Goal: Task Accomplishment & Management: Use online tool/utility

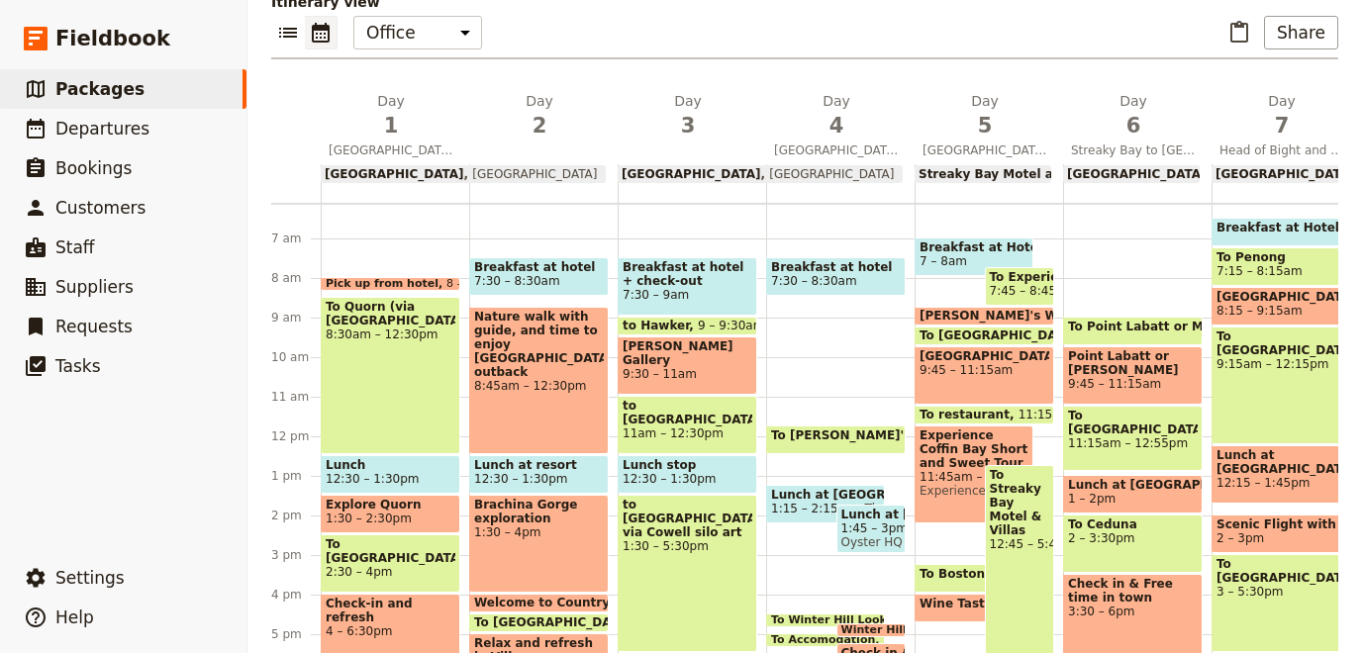
scroll to position [307, 0]
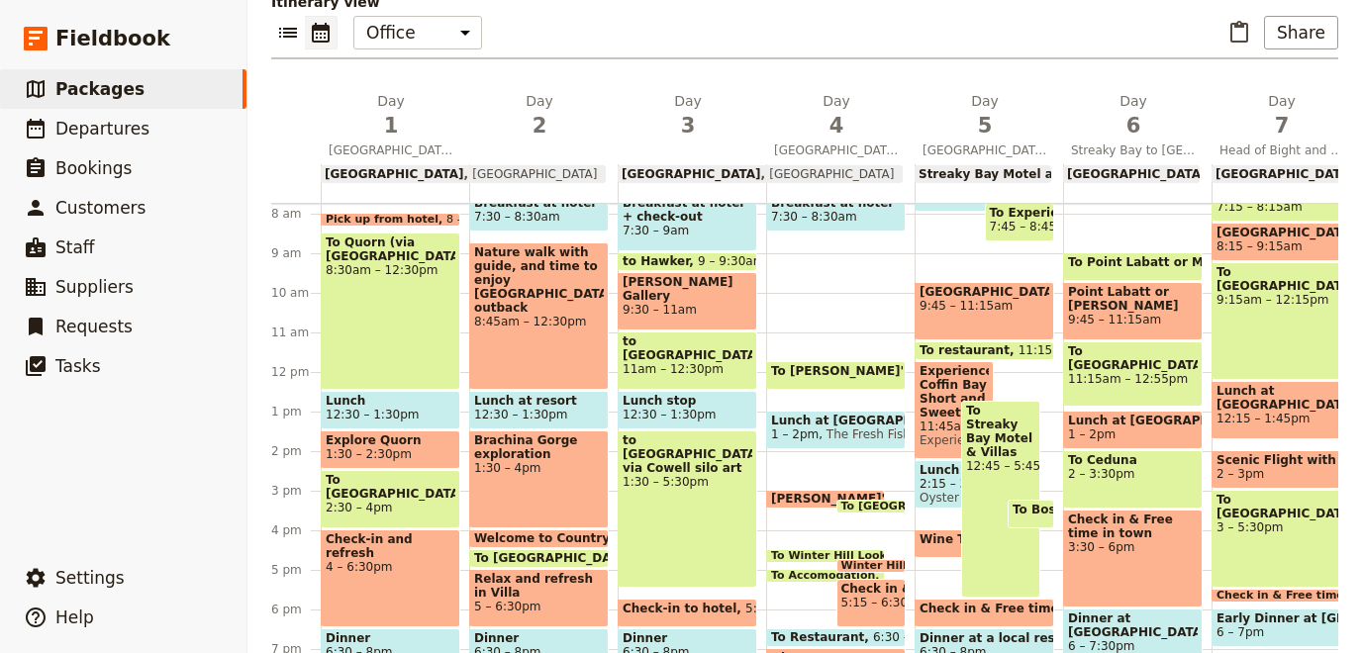
click at [684, 408] on span "12:30 – 1:30pm" at bounding box center [669, 415] width 93 height 14
select select "3"
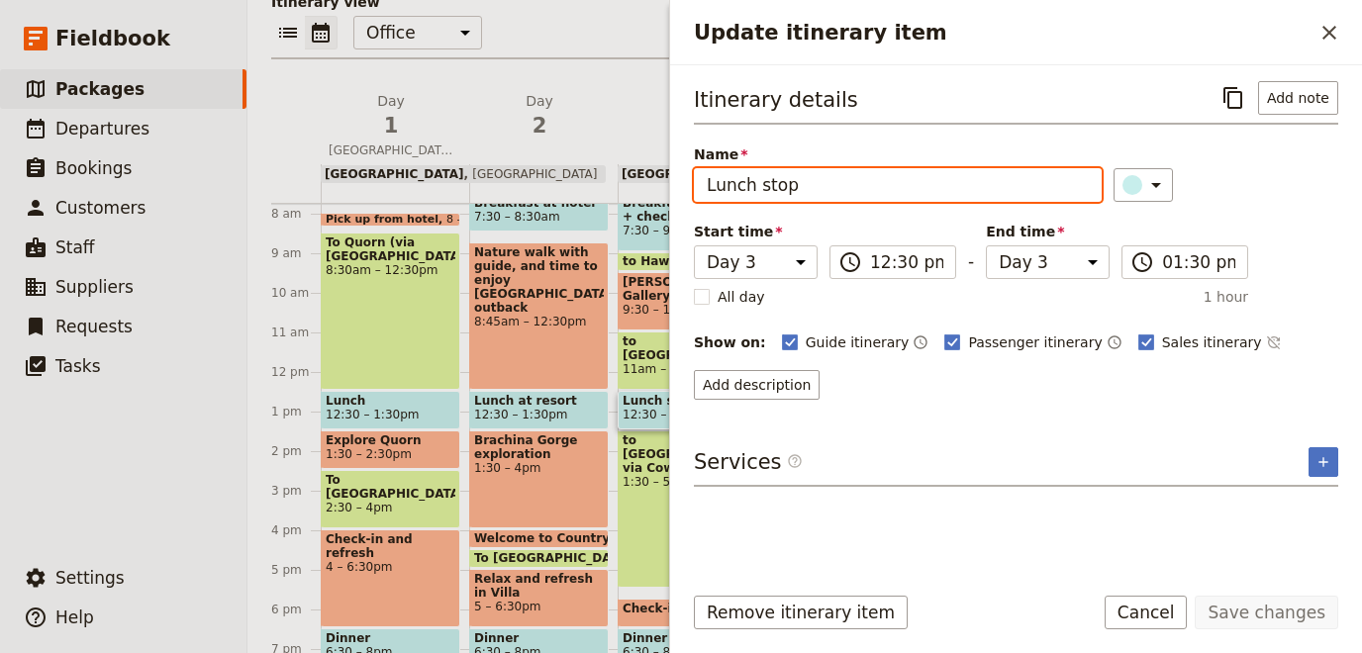
click at [805, 187] on input "Lunch stop" at bounding box center [898, 185] width 408 height 34
drag, startPoint x: 805, startPoint y: 187, endPoint x: 757, endPoint y: 186, distance: 47.5
click at [757, 186] on input "Lunch stop" at bounding box center [898, 185] width 408 height 34
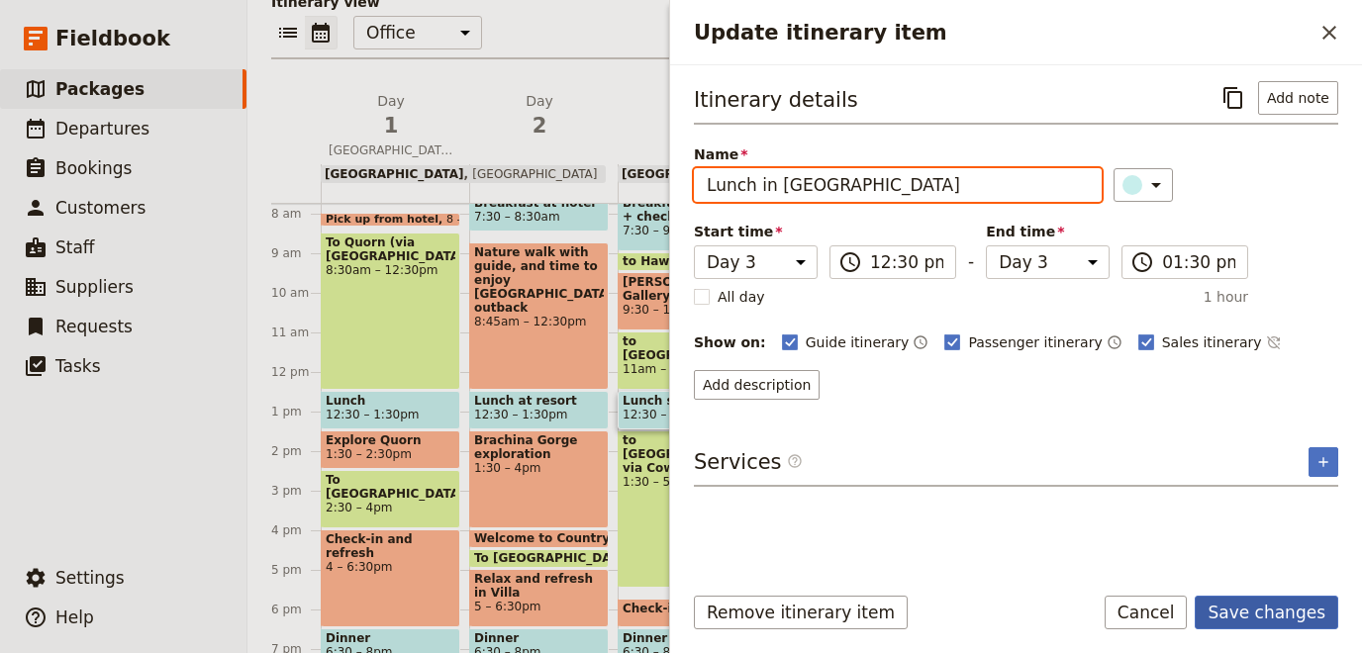
type input "Lunch in [GEOGRAPHIC_DATA]"
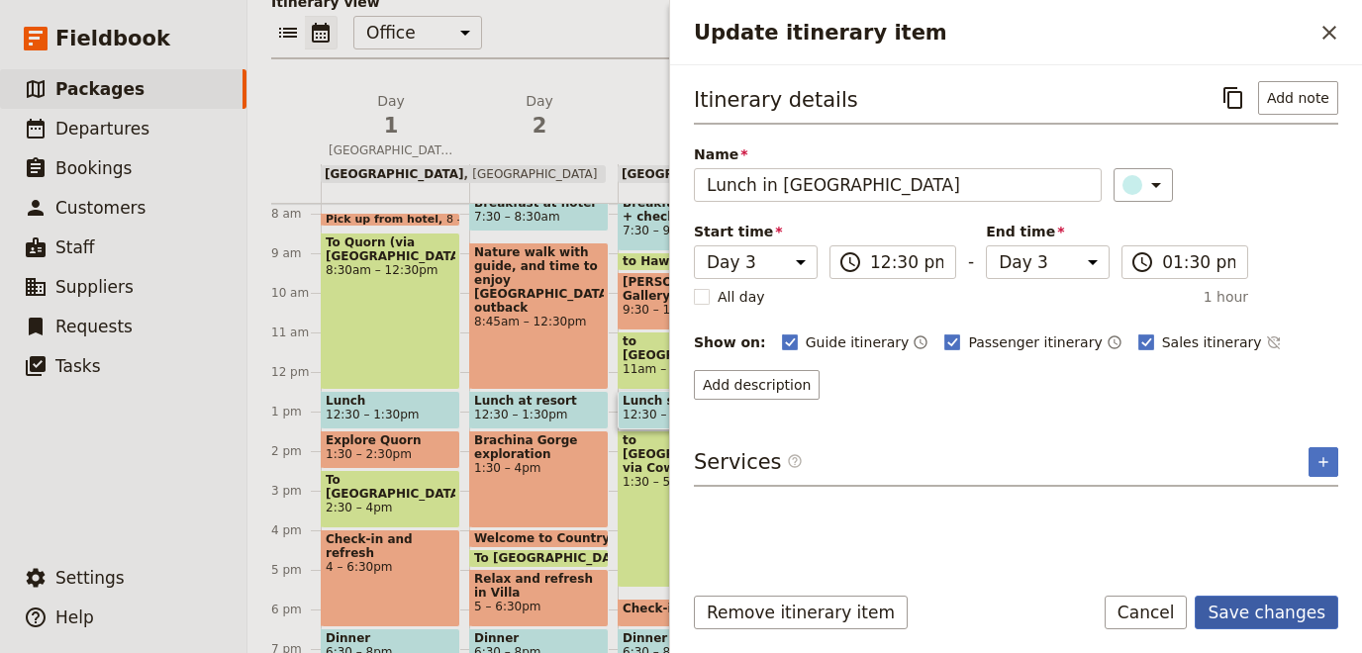
click at [1284, 607] on button "Save changes" at bounding box center [1267, 613] width 144 height 34
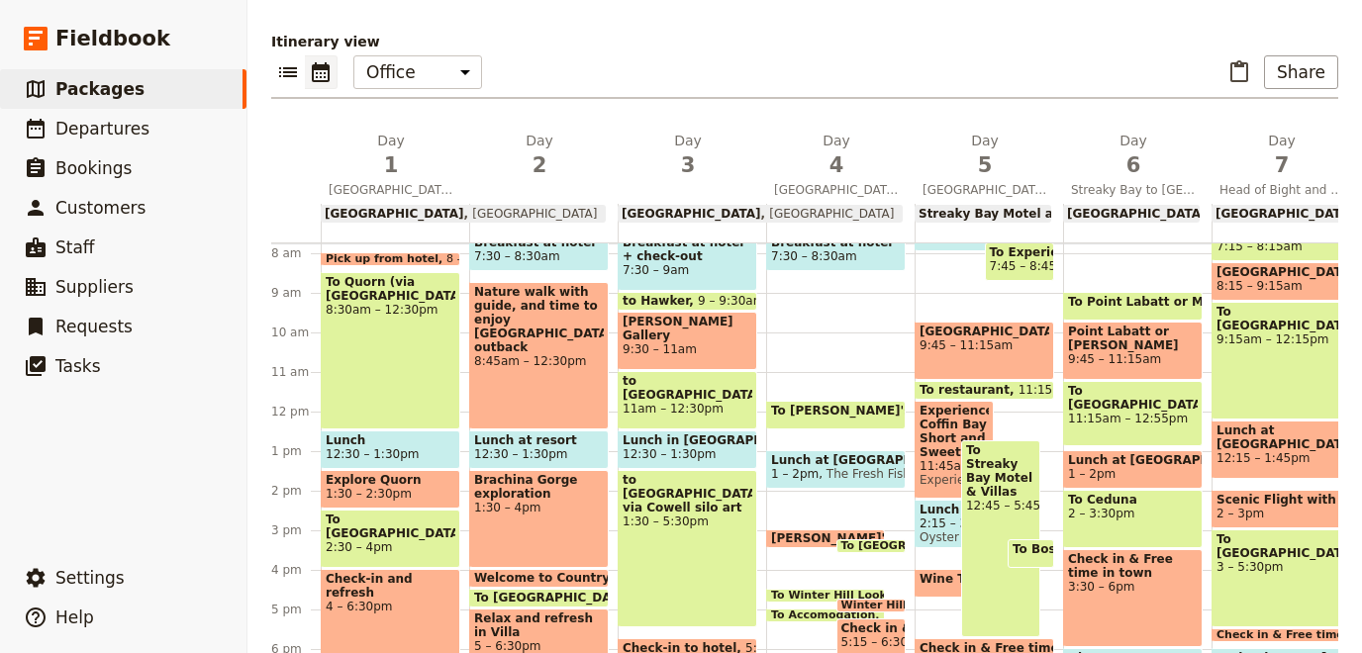
scroll to position [488, 0]
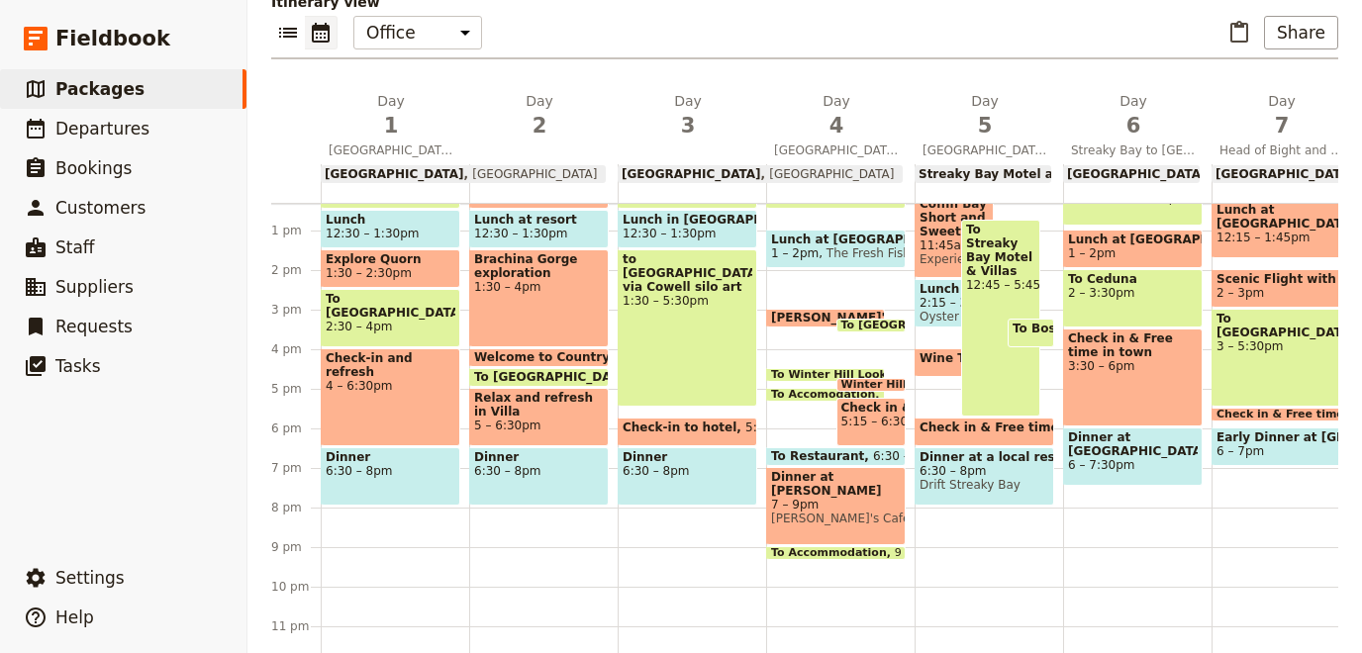
click at [805, 547] on span "To Accommodation" at bounding box center [833, 553] width 124 height 12
select select "4"
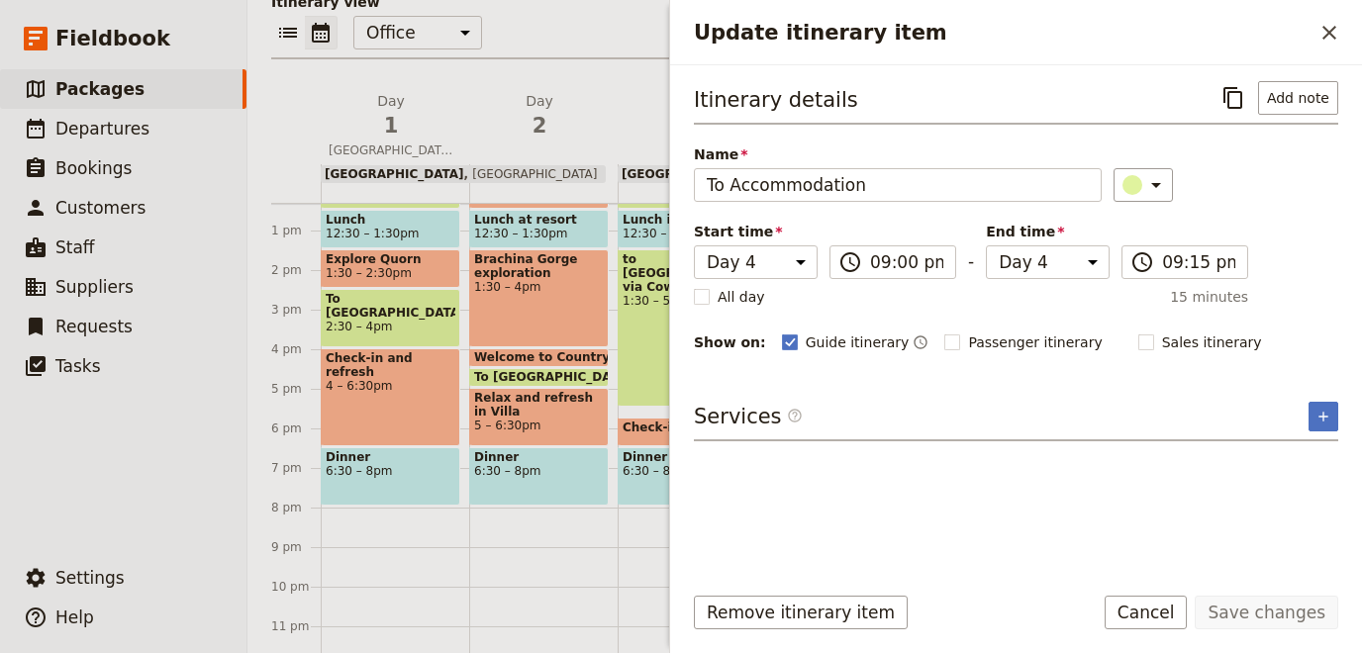
click at [507, 553] on div "Breakfast at hotel 7:30 – 8:30am Nature walk with guide, and time to enjoy [GEO…" at bounding box center [543, 191] width 148 height 950
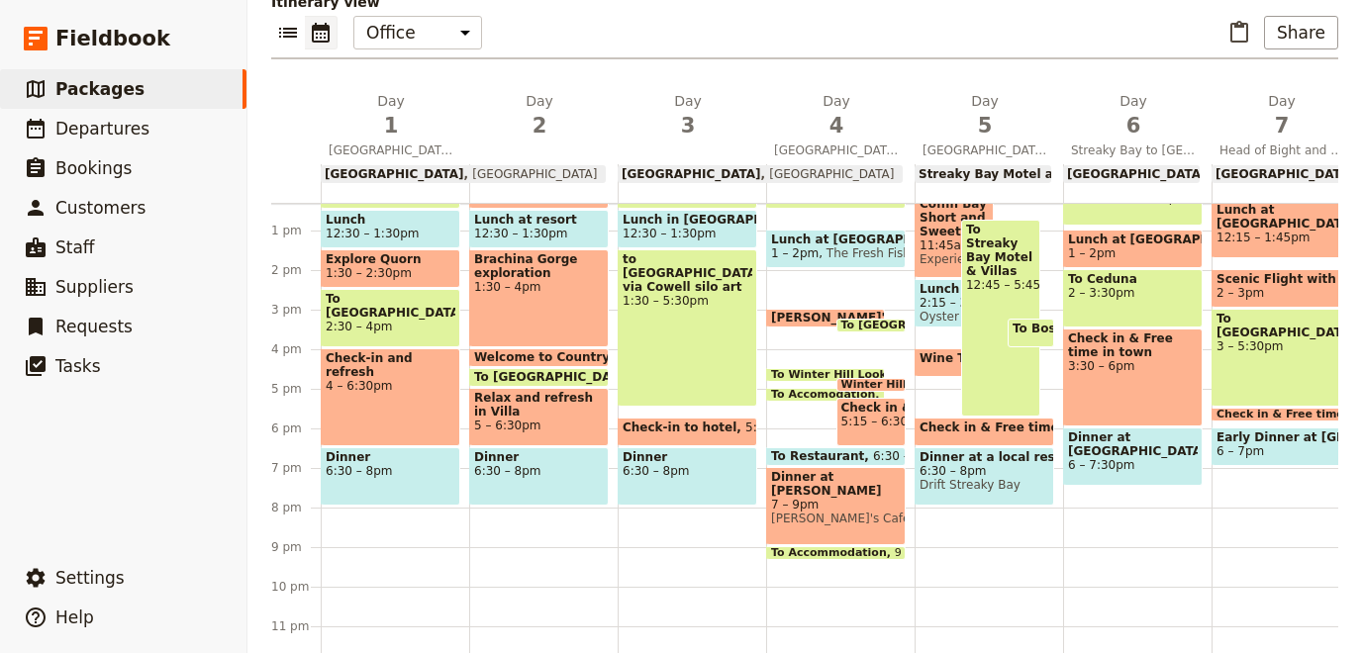
click at [662, 505] on div "Breakfast at hotel + check-out 7:30 – 9am to Hawker 9 – 9:30am [PERSON_NAME] Ga…" at bounding box center [692, 191] width 148 height 950
select select "3"
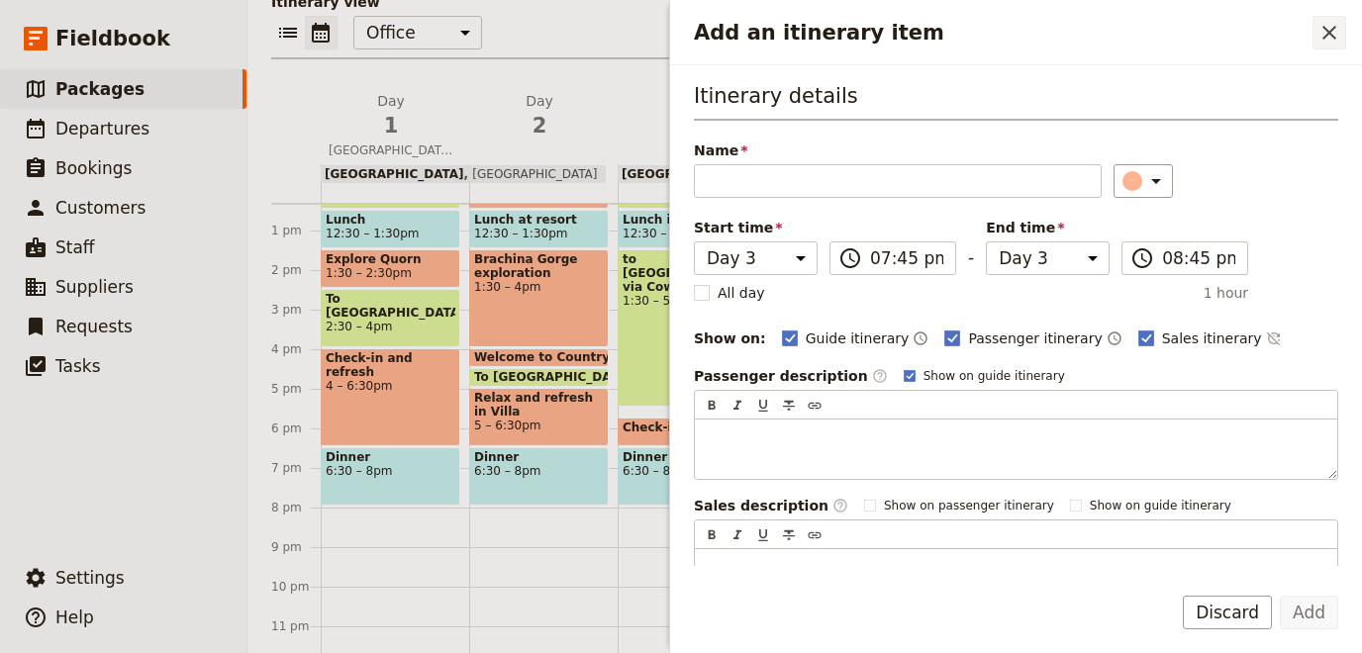
click at [1330, 34] on icon "Close drawer" at bounding box center [1330, 33] width 24 height 24
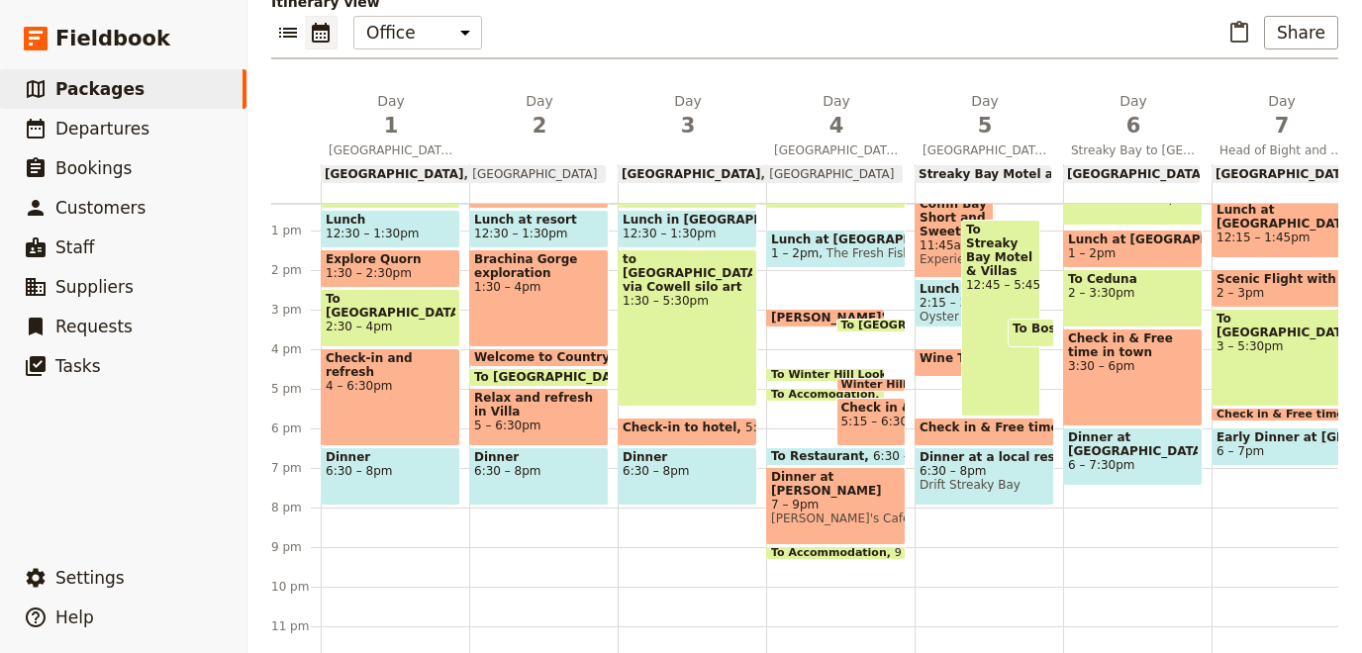
click at [827, 487] on span "Dinner at [PERSON_NAME][GEOGRAPHIC_DATA]" at bounding box center [836, 484] width 130 height 28
select select "4"
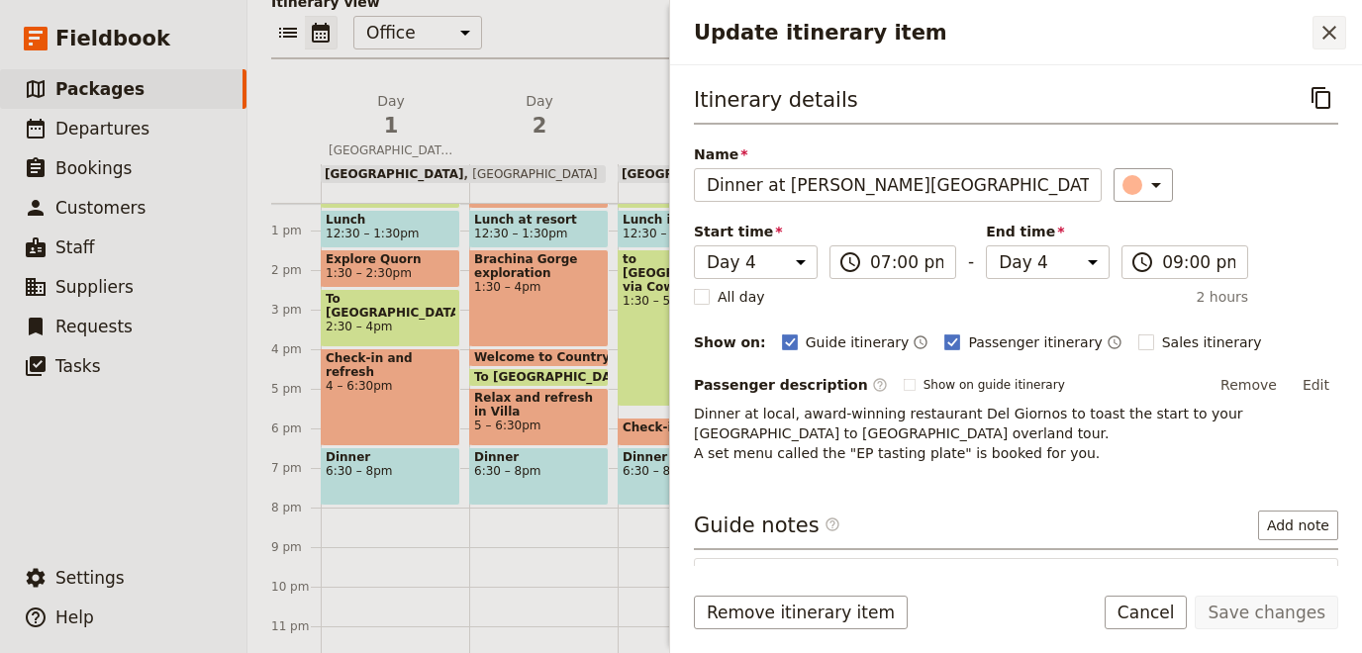
click at [1324, 29] on icon "Close drawer" at bounding box center [1330, 33] width 24 height 24
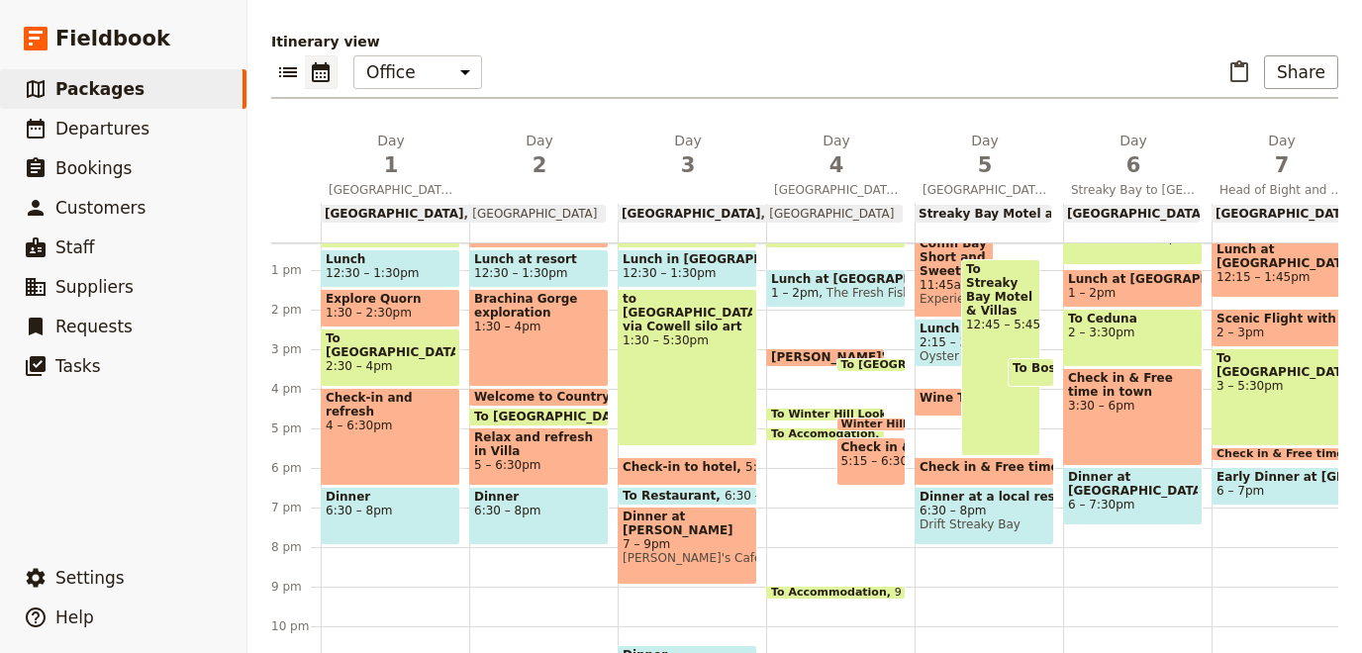
click at [725, 489] on span "6:30 – 7pm" at bounding box center [758, 496] width 67 height 14
select select "3"
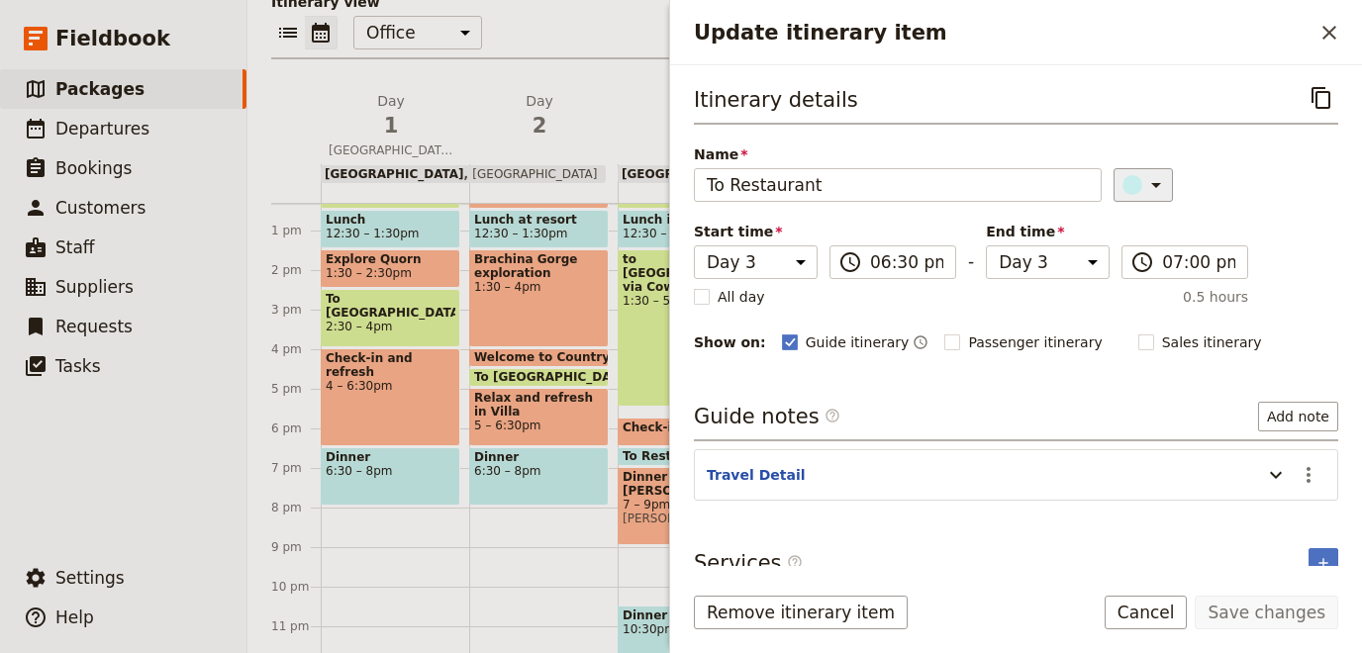
click at [1144, 179] on icon "Update itinerary item" at bounding box center [1156, 185] width 24 height 24
click at [1115, 252] on div "button" at bounding box center [1121, 249] width 20 height 20
click at [1252, 609] on button "Save changes" at bounding box center [1267, 613] width 144 height 34
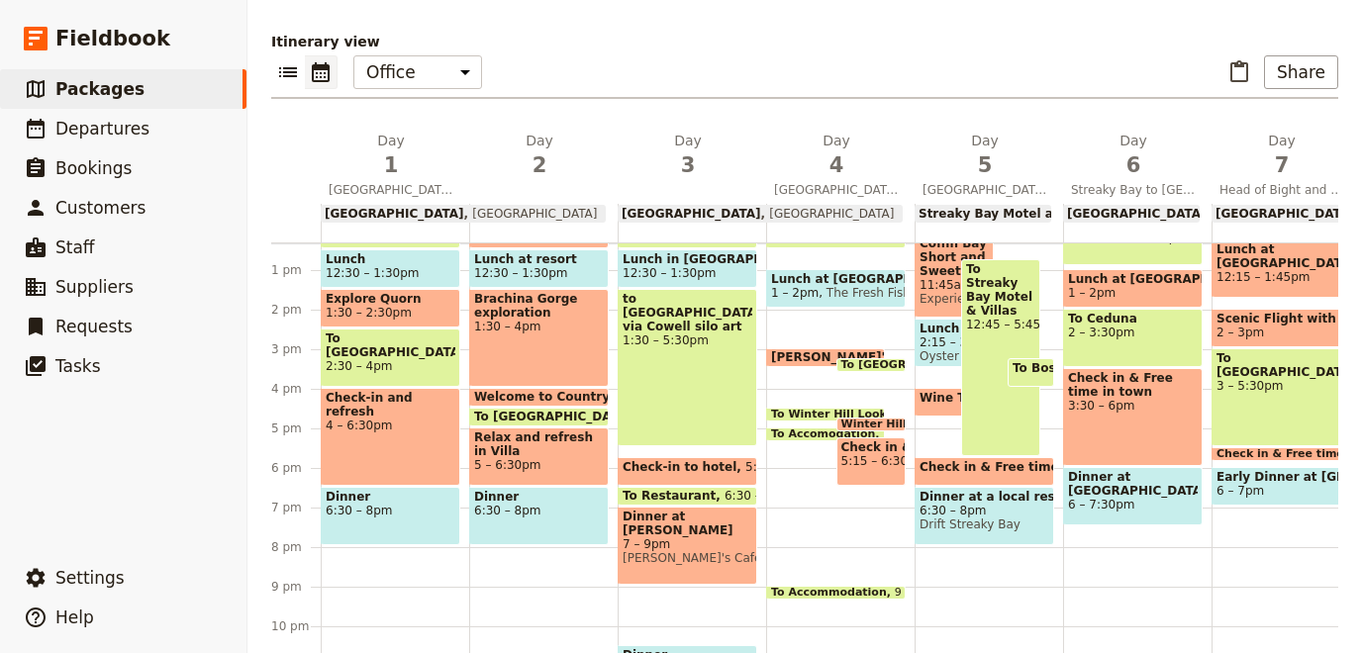
click at [707, 538] on span "7 – 9pm" at bounding box center [688, 545] width 130 height 14
select select "3"
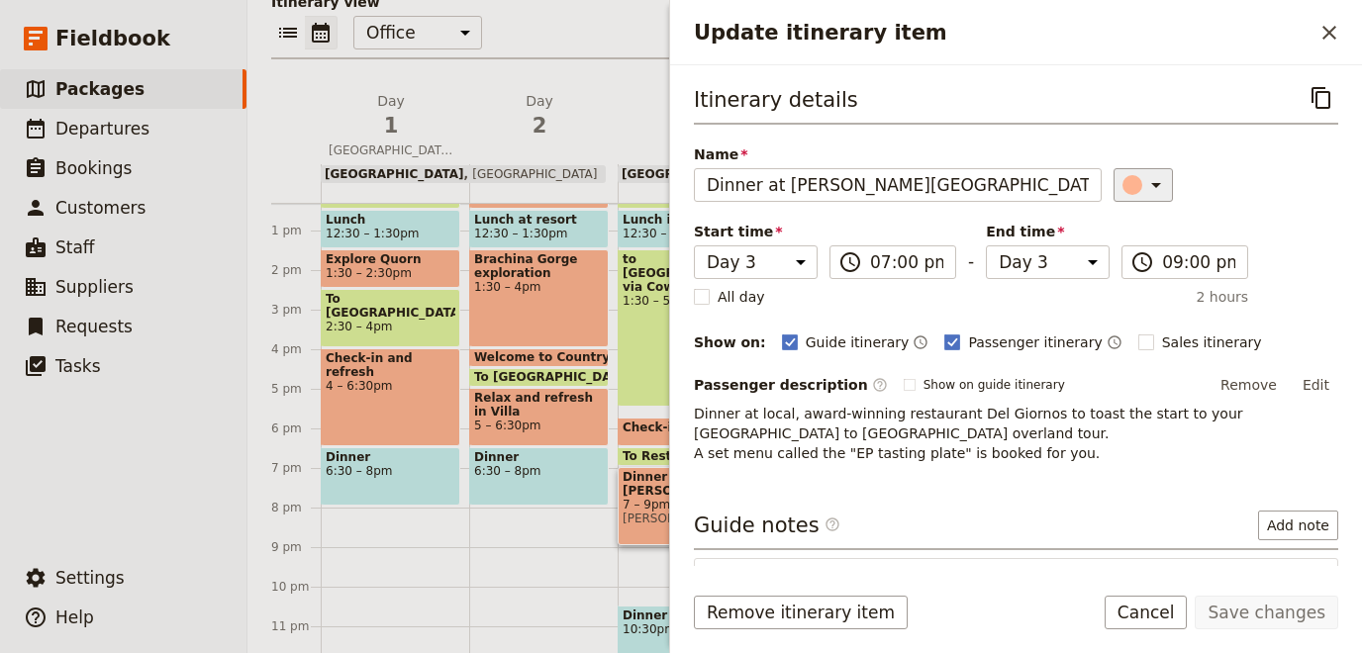
click at [1148, 180] on icon "Update itinerary item" at bounding box center [1156, 185] width 24 height 24
click at [1141, 249] on div "button" at bounding box center [1145, 249] width 20 height 20
click at [1272, 586] on form "Itinerary details ​ Name Dinner at [GEOGRAPHIC_DATA]'s Cafe ​ Start time Day 1 …" at bounding box center [1016, 359] width 692 height 588
click at [1266, 606] on button "Save changes" at bounding box center [1267, 613] width 144 height 34
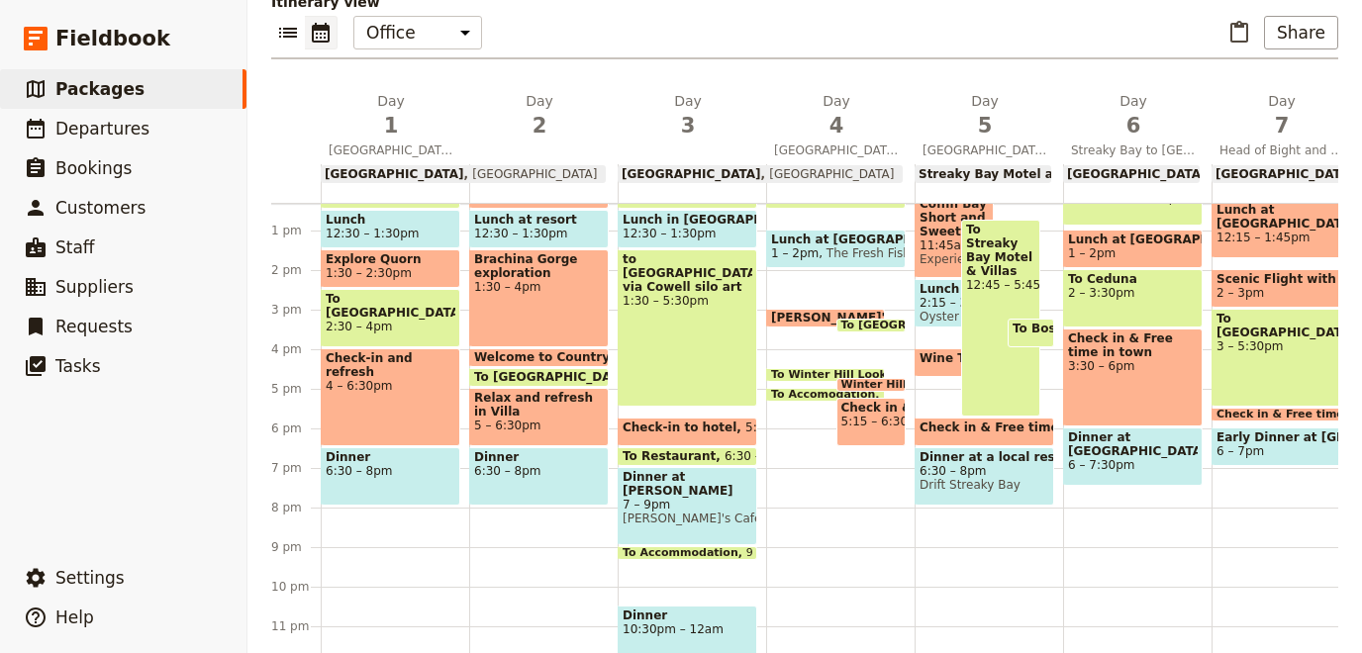
click at [699, 422] on span "Check-in to hotel" at bounding box center [684, 428] width 123 height 14
select select "3"
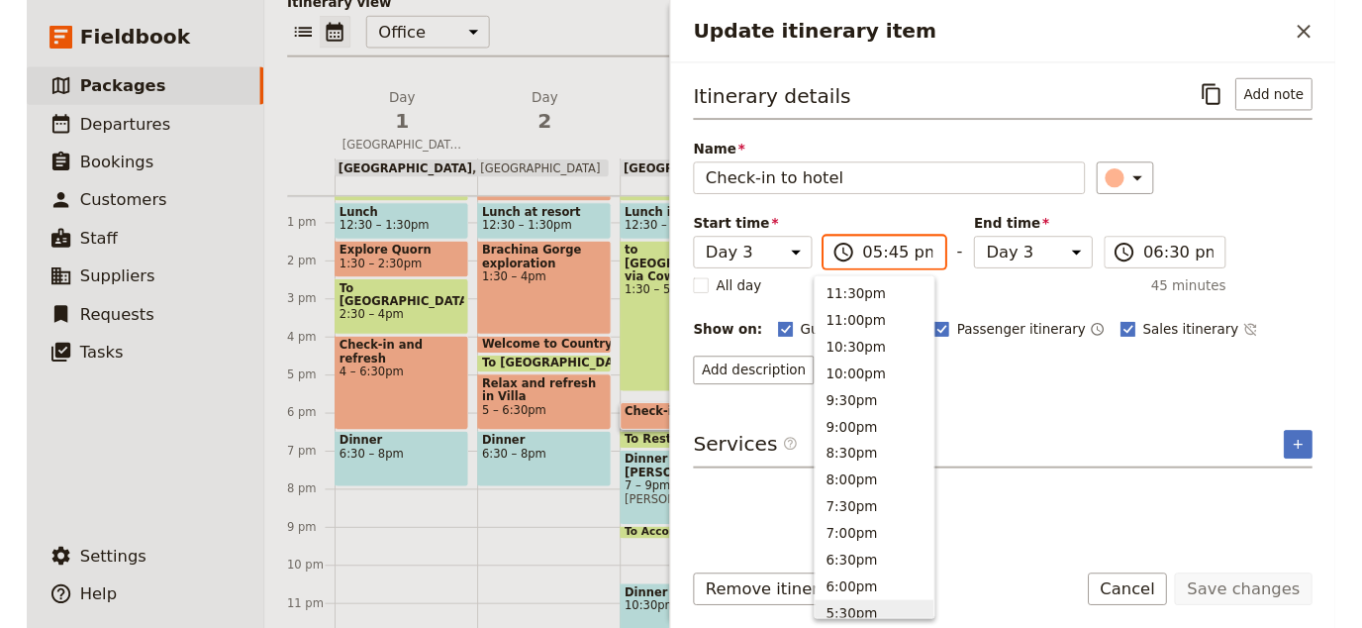
scroll to position [336, 0]
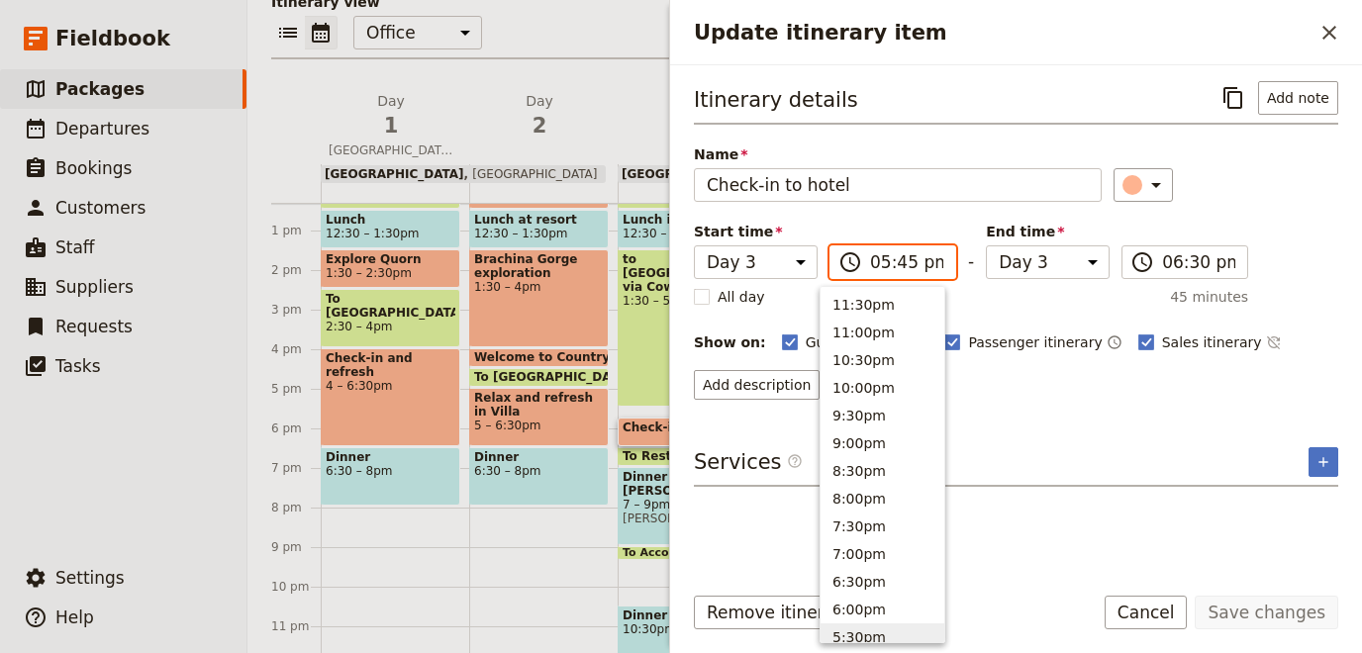
click at [890, 259] on input "05:45 pm" at bounding box center [906, 262] width 73 height 24
click at [893, 259] on input "05:45 pm" at bounding box center [906, 262] width 73 height 24
click at [878, 312] on button "5:30pm" at bounding box center [883, 302] width 124 height 28
type input "05:30 pm"
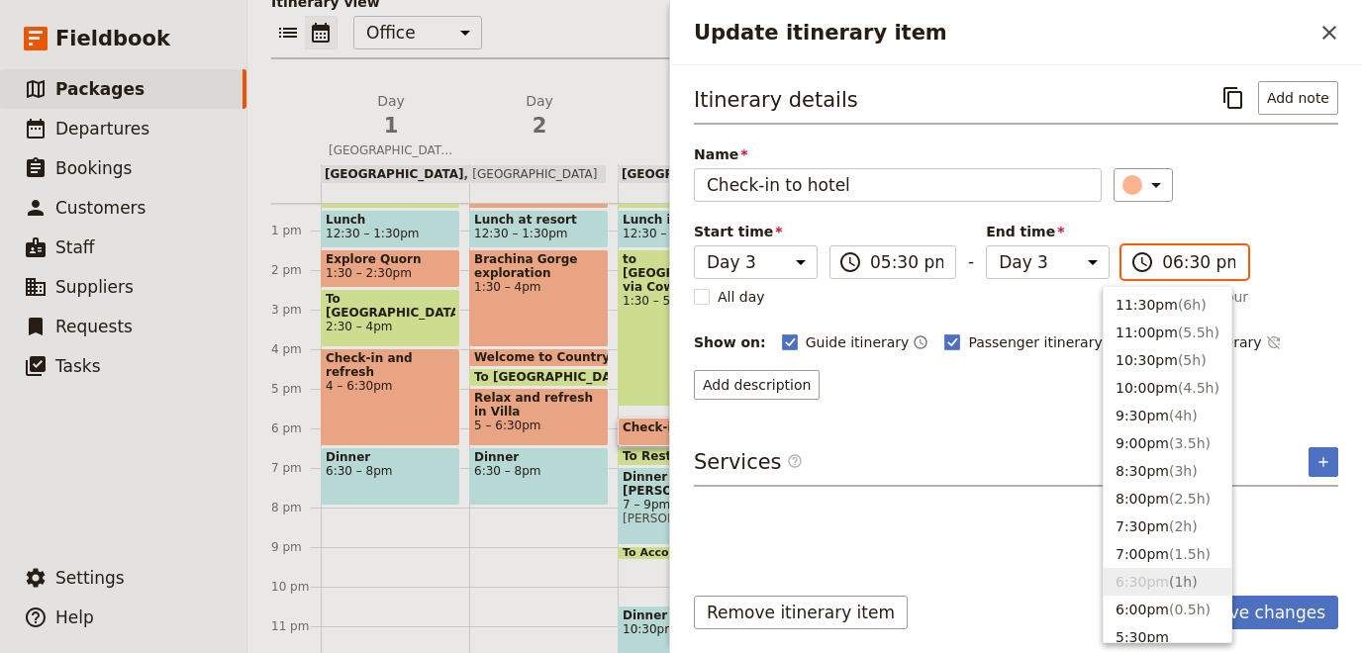
click at [1178, 256] on input "06:30 pm" at bounding box center [1198, 262] width 73 height 24
click at [1179, 257] on input "06:30 pm" at bounding box center [1198, 262] width 73 height 24
click at [1175, 261] on input "06:30 pm" at bounding box center [1198, 262] width 73 height 24
type input "06:00 pm"
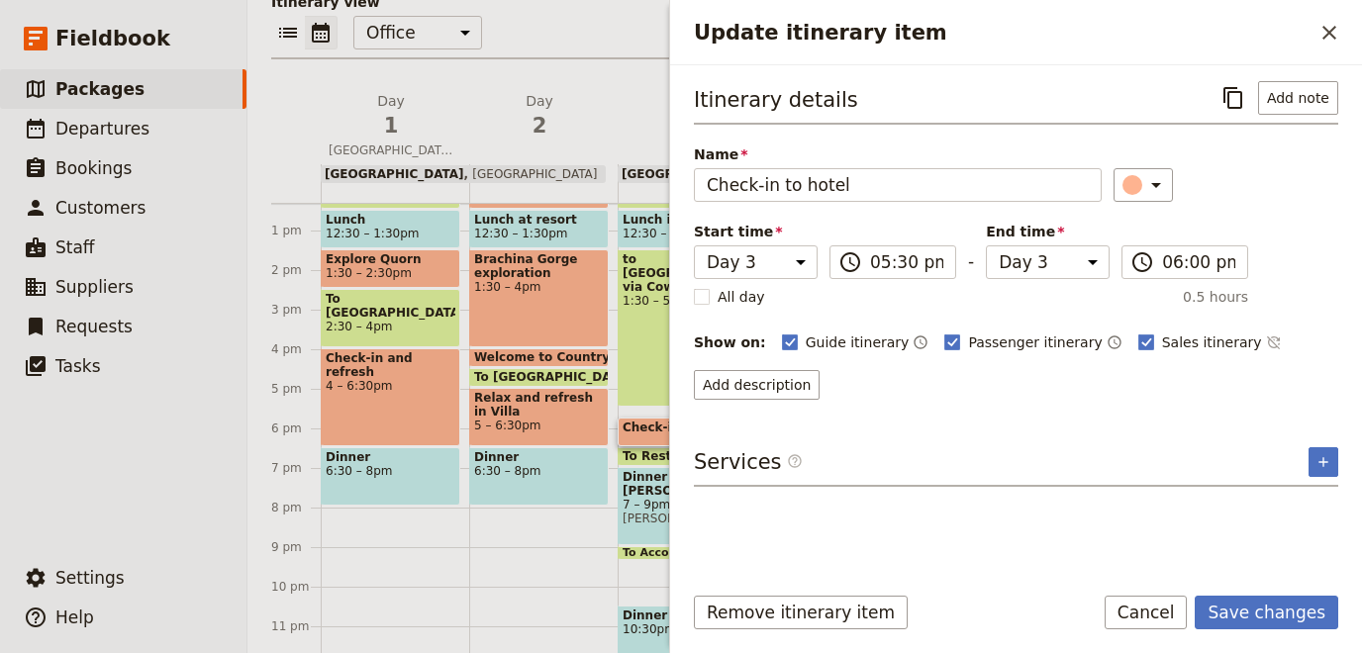
click at [1306, 539] on div "Itinerary details ​ Add note Name Check-in to hotel ​ Start time Day 1 Day 2 Da…" at bounding box center [1016, 322] width 644 height 483
click at [1254, 612] on button "Save changes" at bounding box center [1267, 613] width 144 height 34
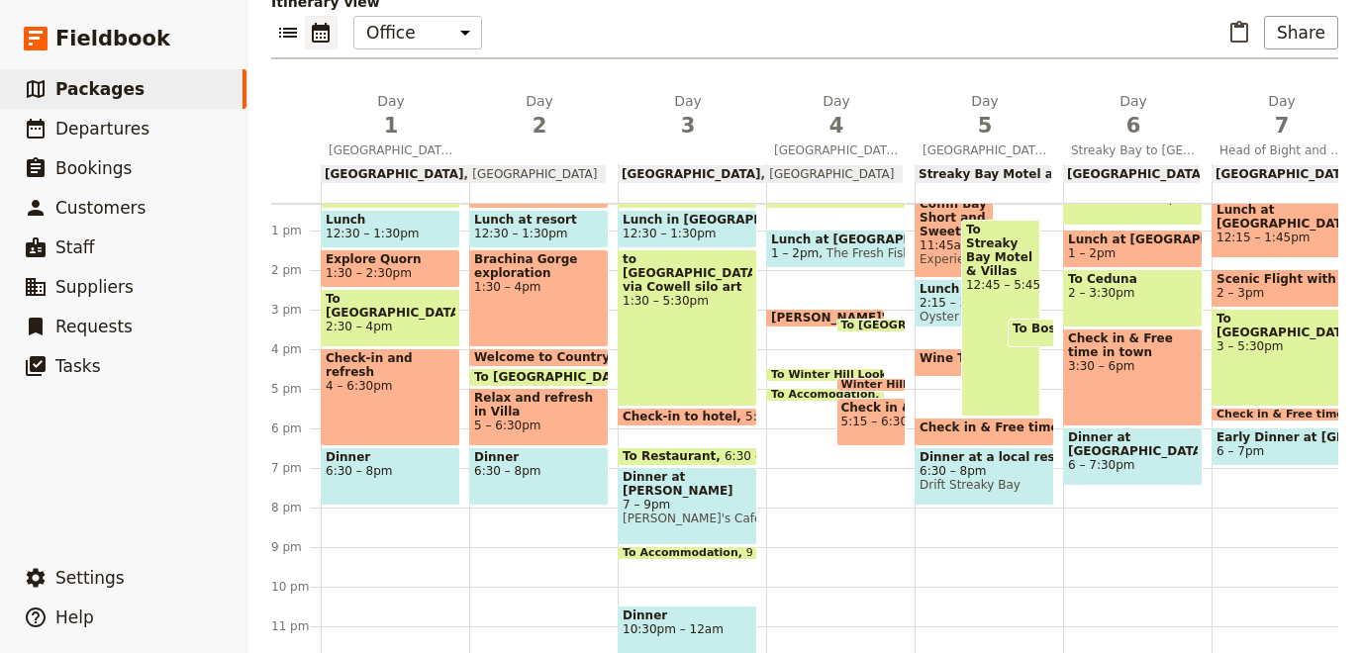
click at [680, 413] on span "Check-in to hotel" at bounding box center [684, 417] width 123 height 14
select select "3"
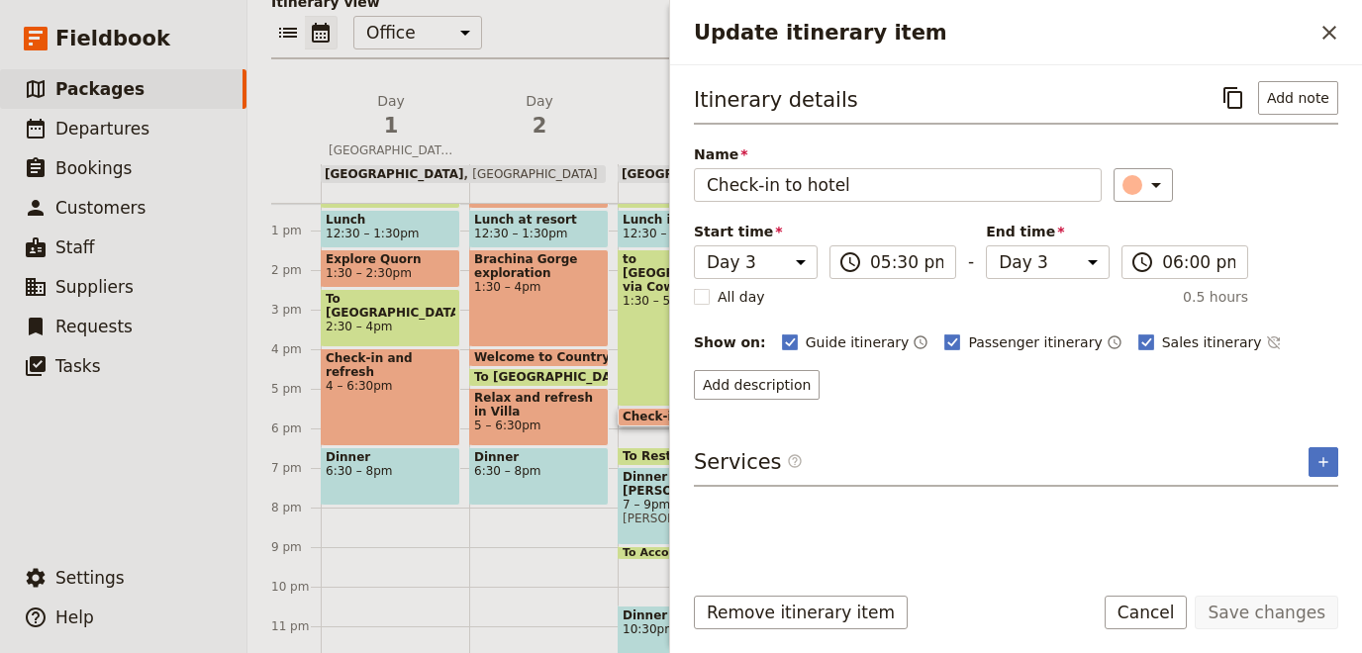
click at [680, 413] on div "Itinerary details ​ Add note Name Check-in to hotel ​ Start time Day 1 Day 2 Da…" at bounding box center [1016, 315] width 692 height 501
click at [652, 437] on div "Breakfast at hotel + check-out 7:30 – 9am to Hawker 9 – 9:30am [PERSON_NAME] Ga…" at bounding box center [692, 191] width 148 height 950
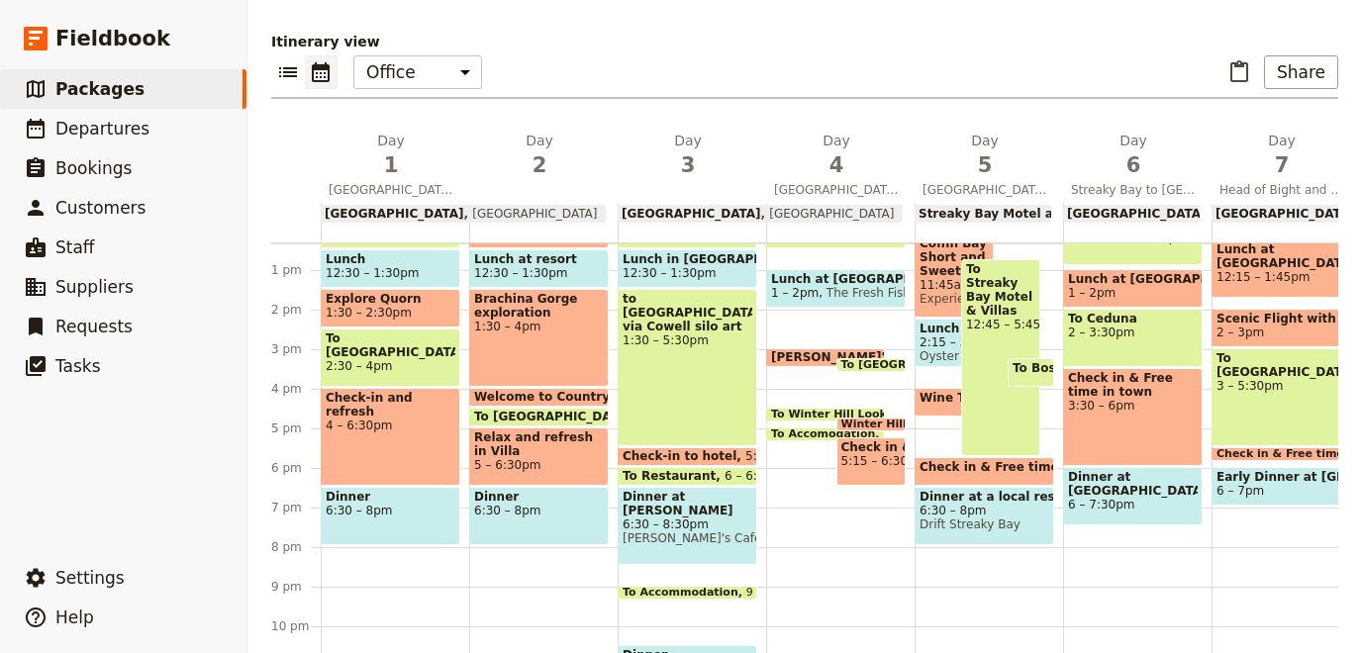
click at [784, 480] on div "Breakfast at hotel 7:30 – 8:30am To [GEOGRAPHIC_DATA] 11:45am – 12:30pm Lunch a…" at bounding box center [840, 230] width 148 height 950
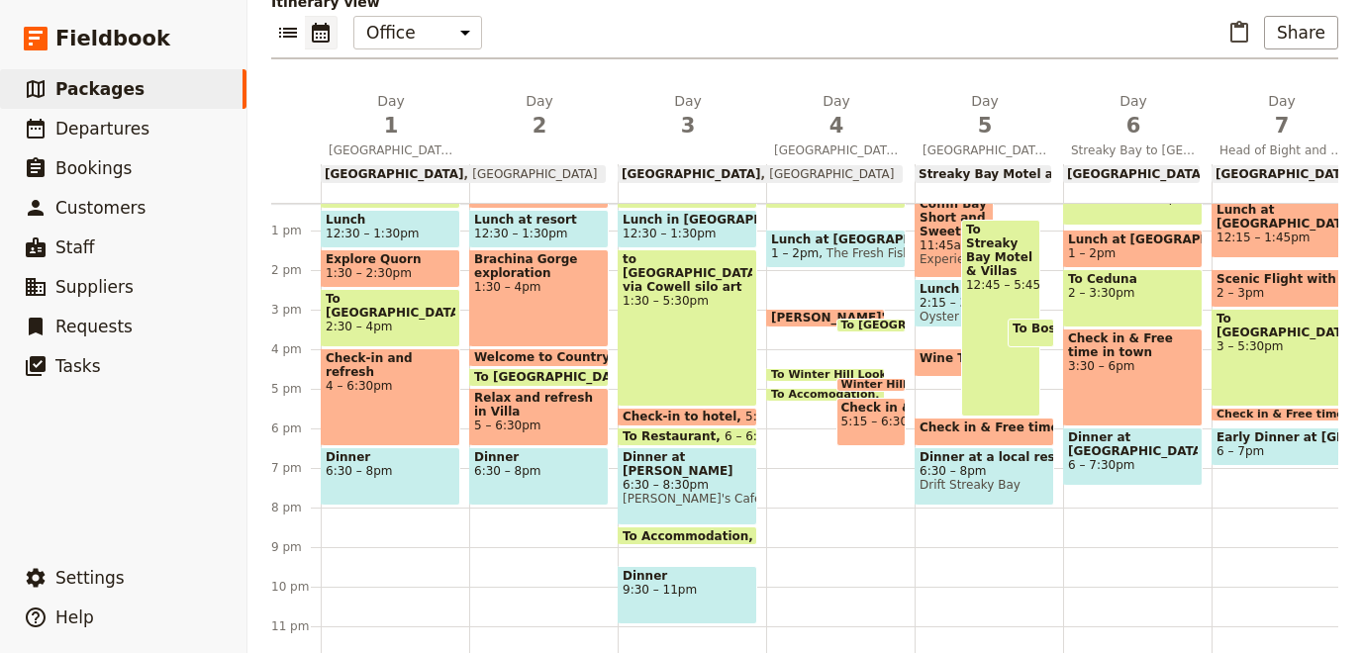
click at [707, 595] on div "Dinner 9:30 – 11pm" at bounding box center [688, 595] width 140 height 58
select select "3"
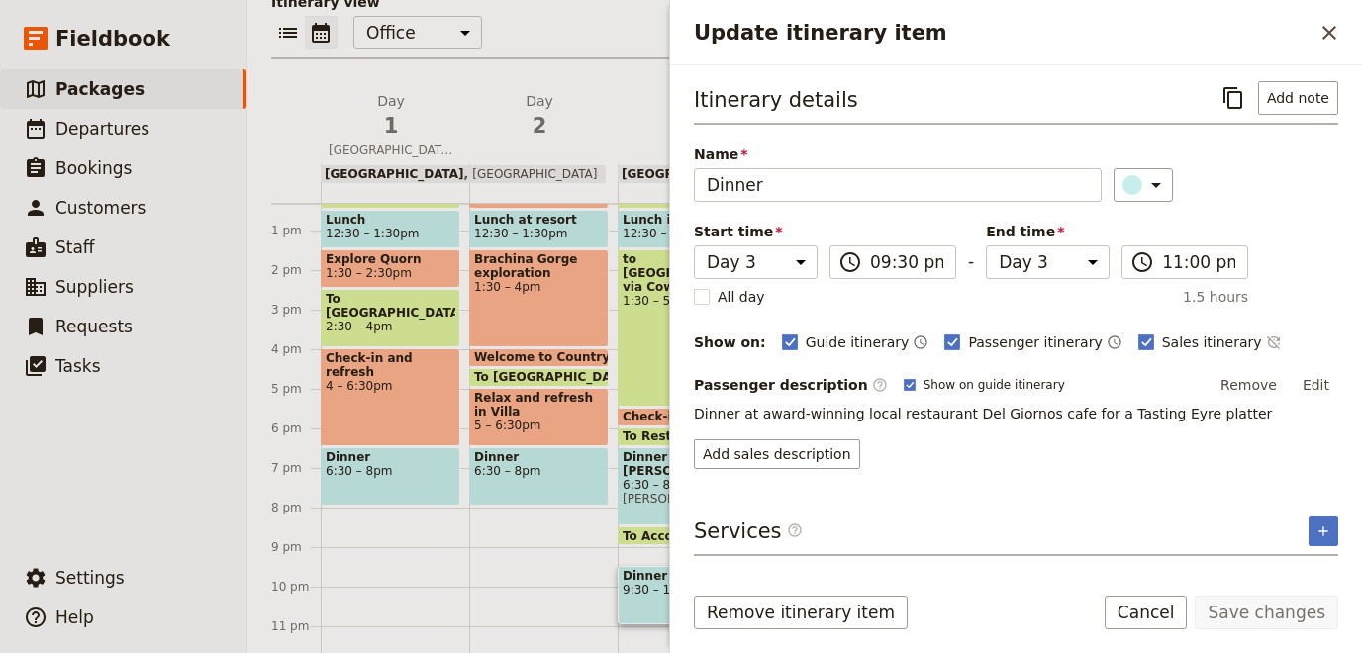
click at [1330, 36] on icon "Close drawer" at bounding box center [1330, 33] width 24 height 24
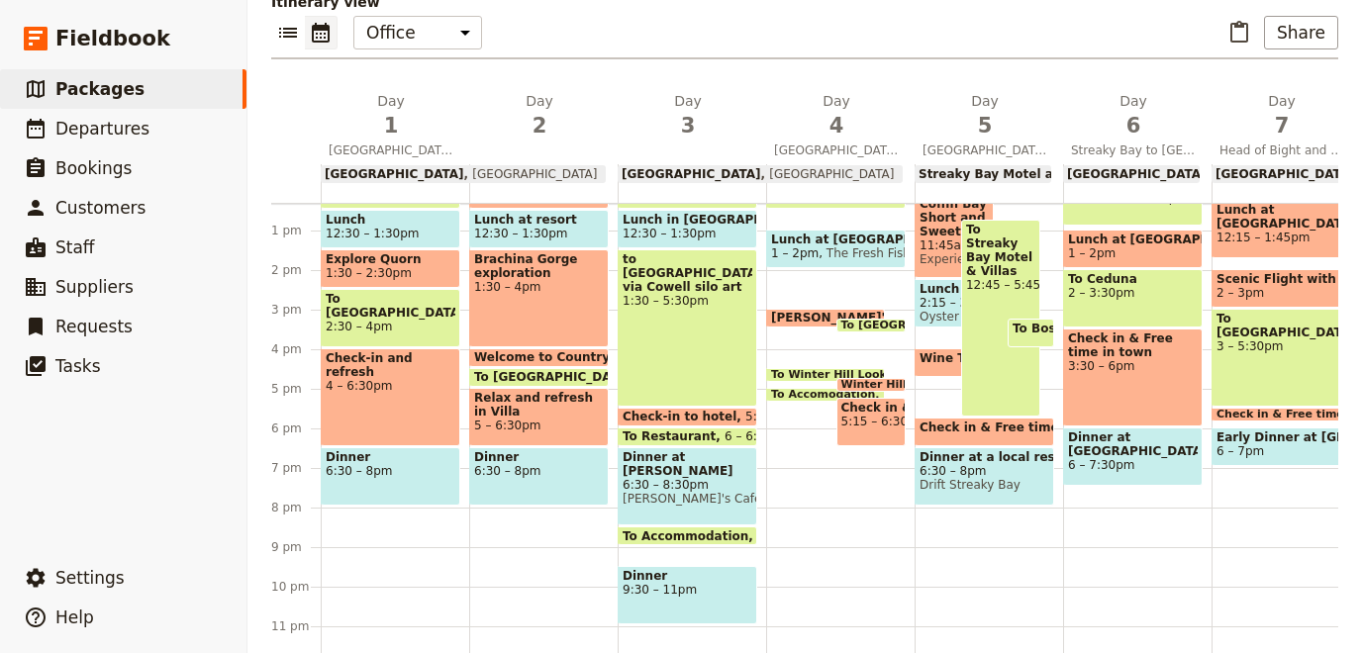
click at [700, 584] on span "9:30 – 11pm" at bounding box center [688, 590] width 130 height 14
select select "3"
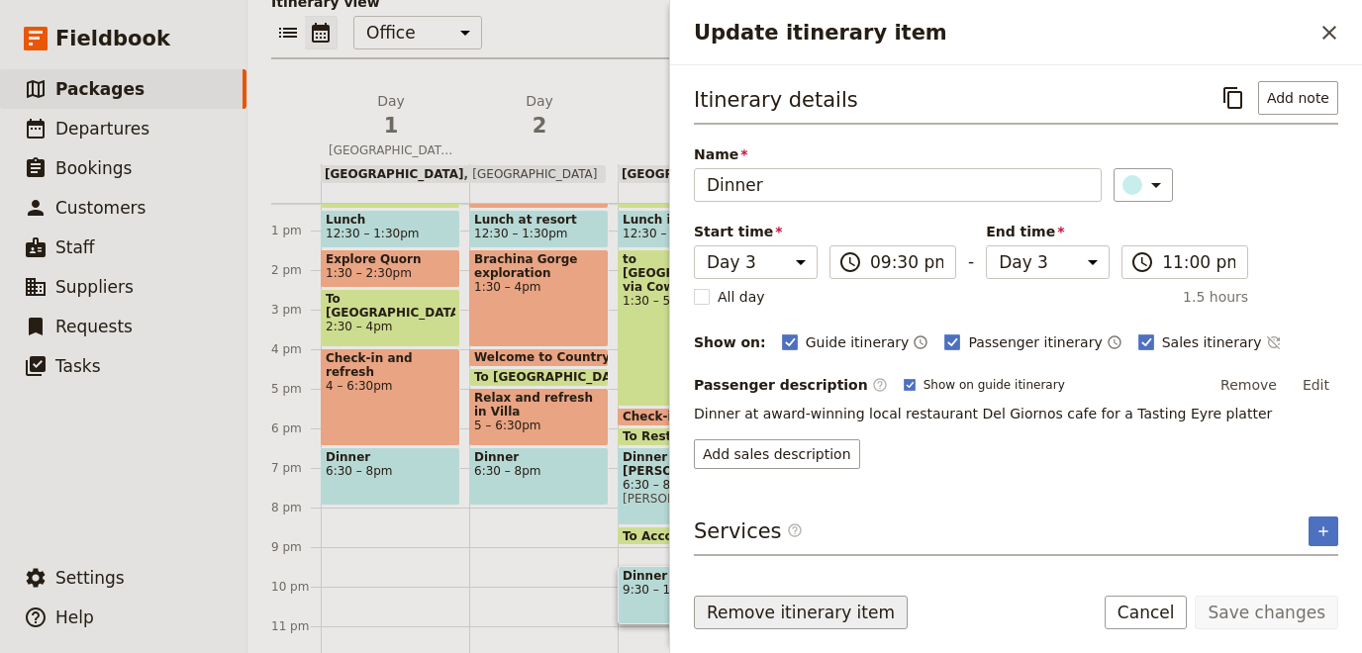
click at [781, 621] on button "Remove itinerary item" at bounding box center [801, 613] width 214 height 34
